Goal: Find specific page/section: Find specific page/section

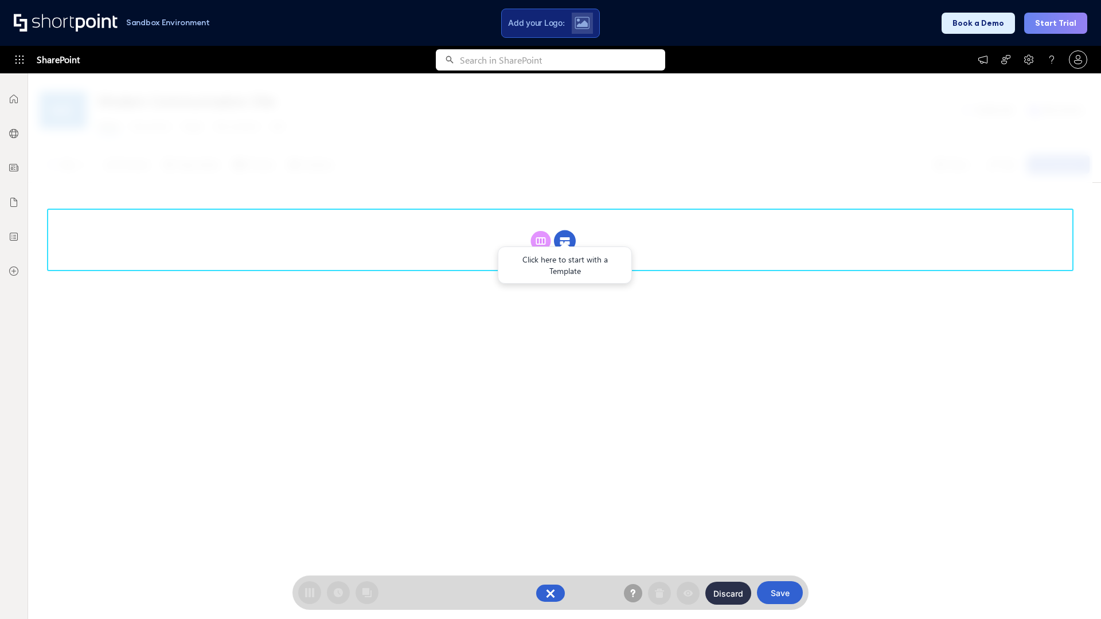
click at [565, 241] on circle at bounding box center [565, 241] width 22 height 22
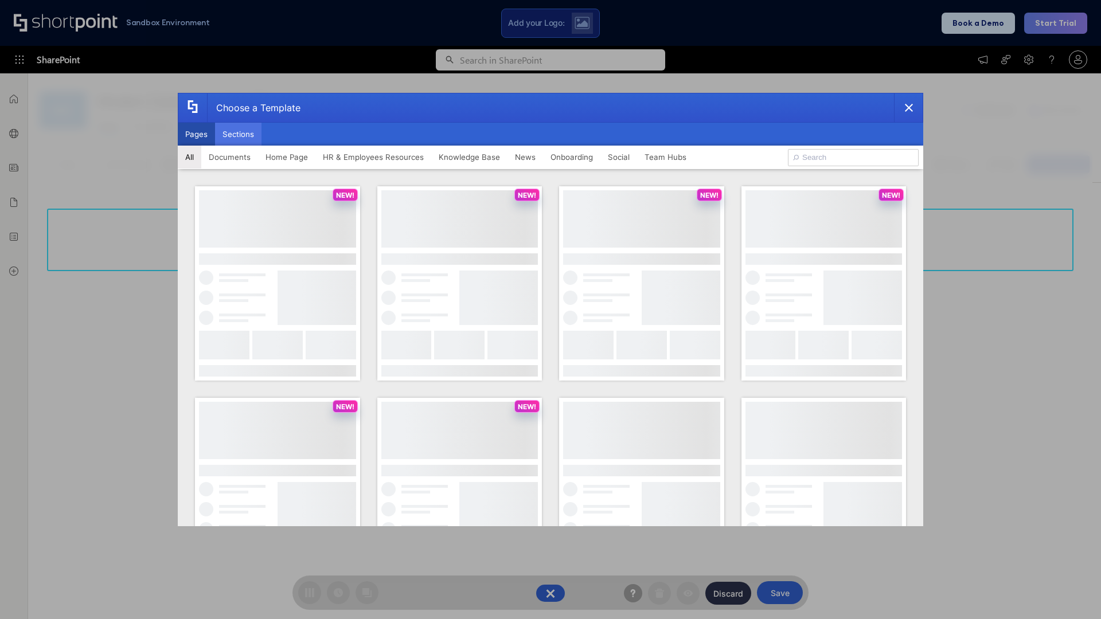
click at [238, 134] on button "Sections" at bounding box center [238, 134] width 46 height 23
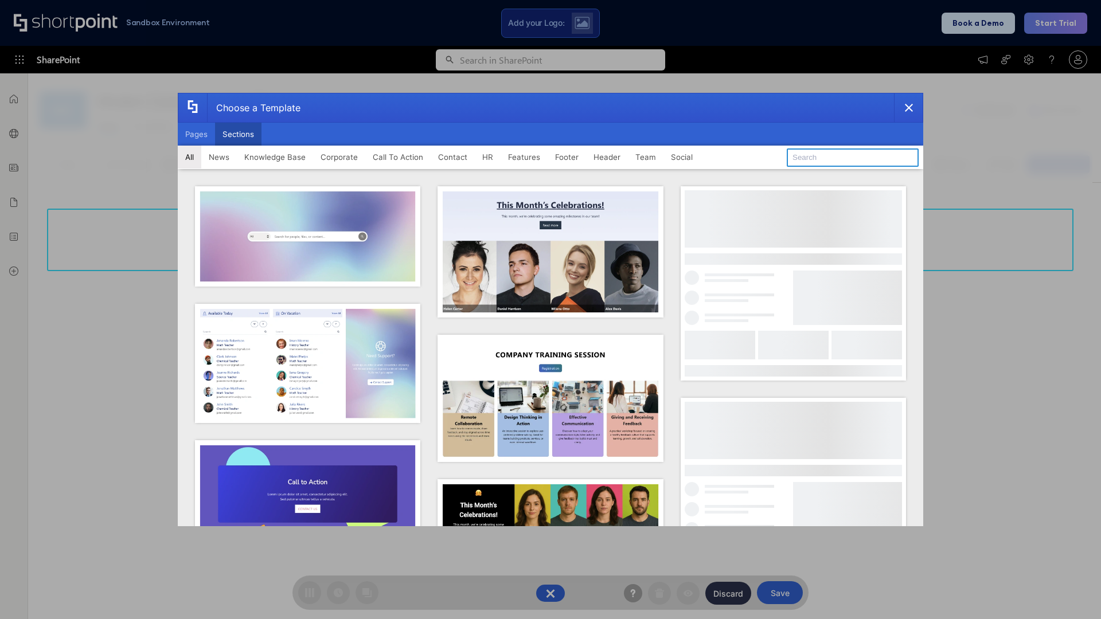
type input "Teammate 1"
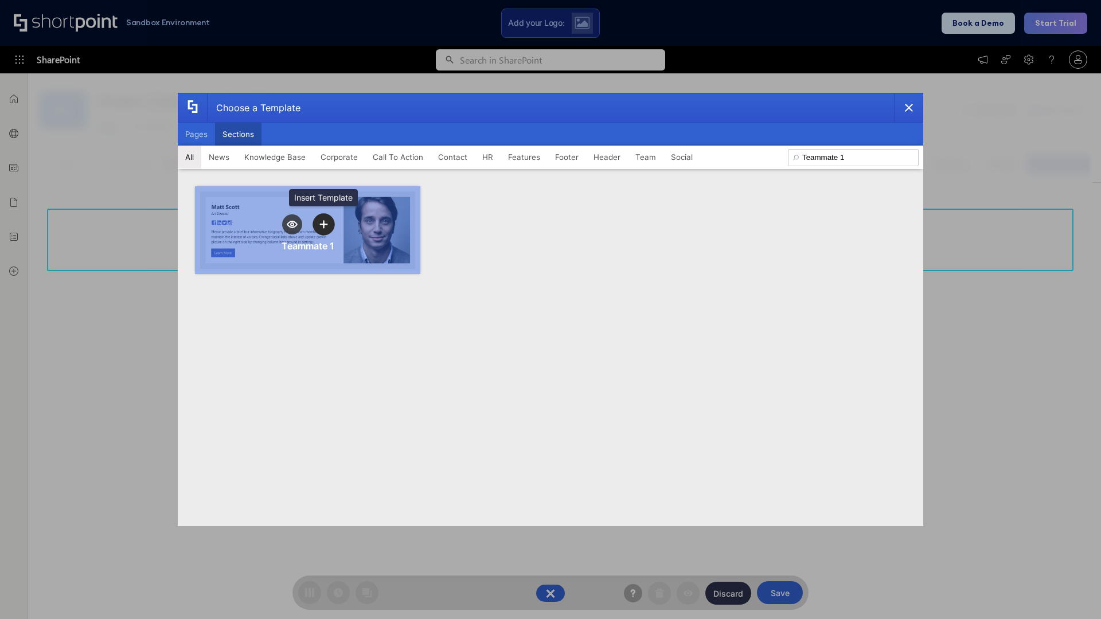
click at [323, 224] on icon "template selector" at bounding box center [323, 224] width 8 height 8
